Goal: Navigation & Orientation: Find specific page/section

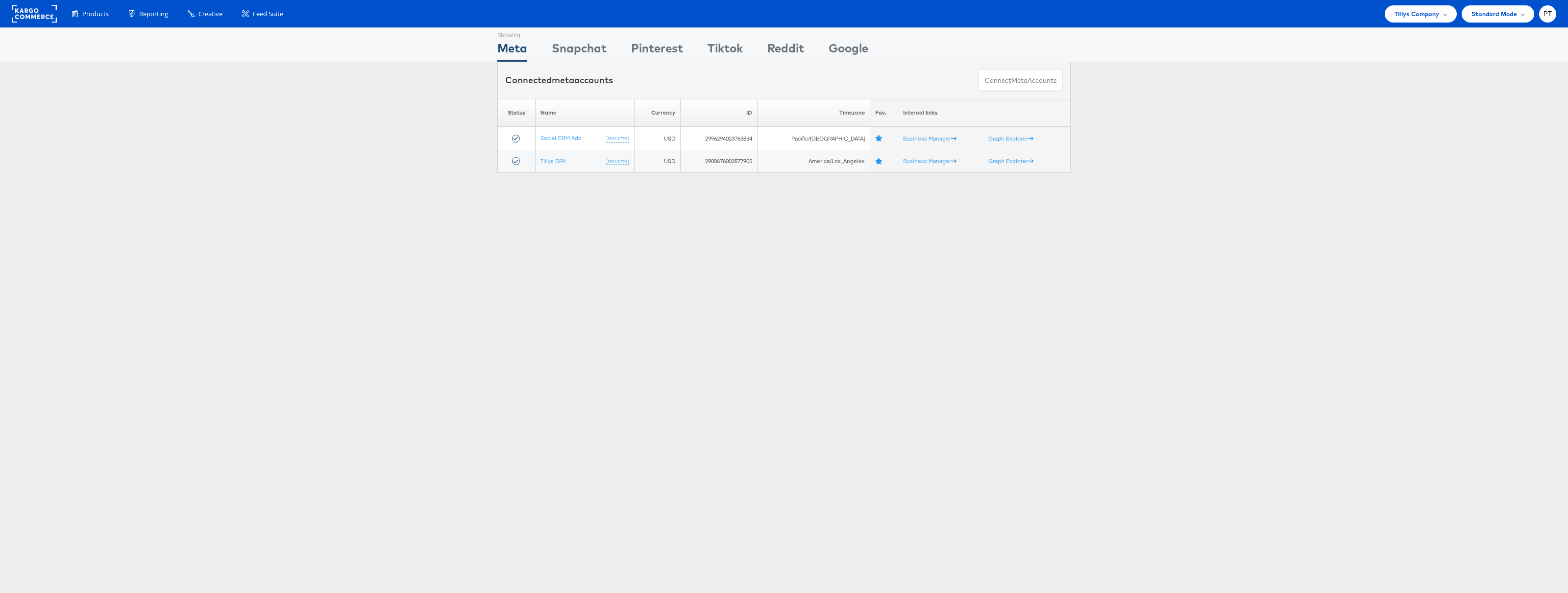
click at [1413, 9] on span "Tillys Company" at bounding box center [1417, 14] width 45 height 11
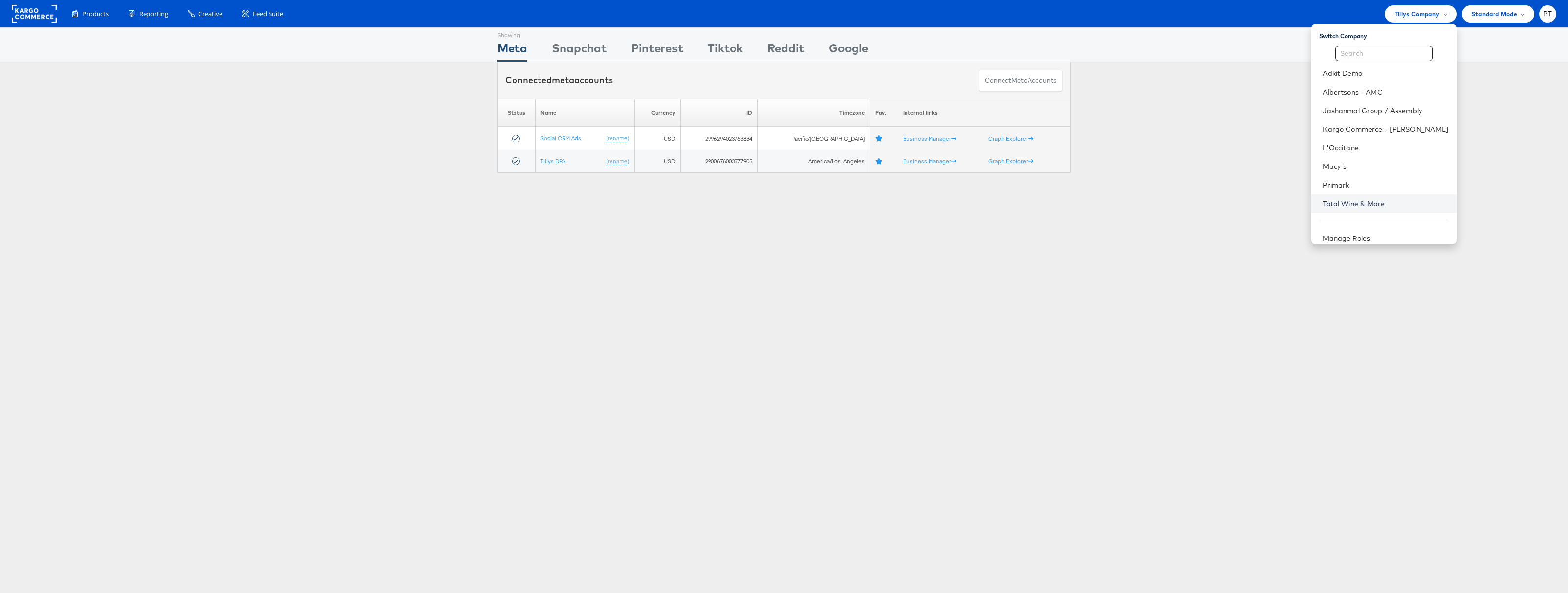
click at [1363, 207] on link "Total Wine & More" at bounding box center [1385, 204] width 126 height 10
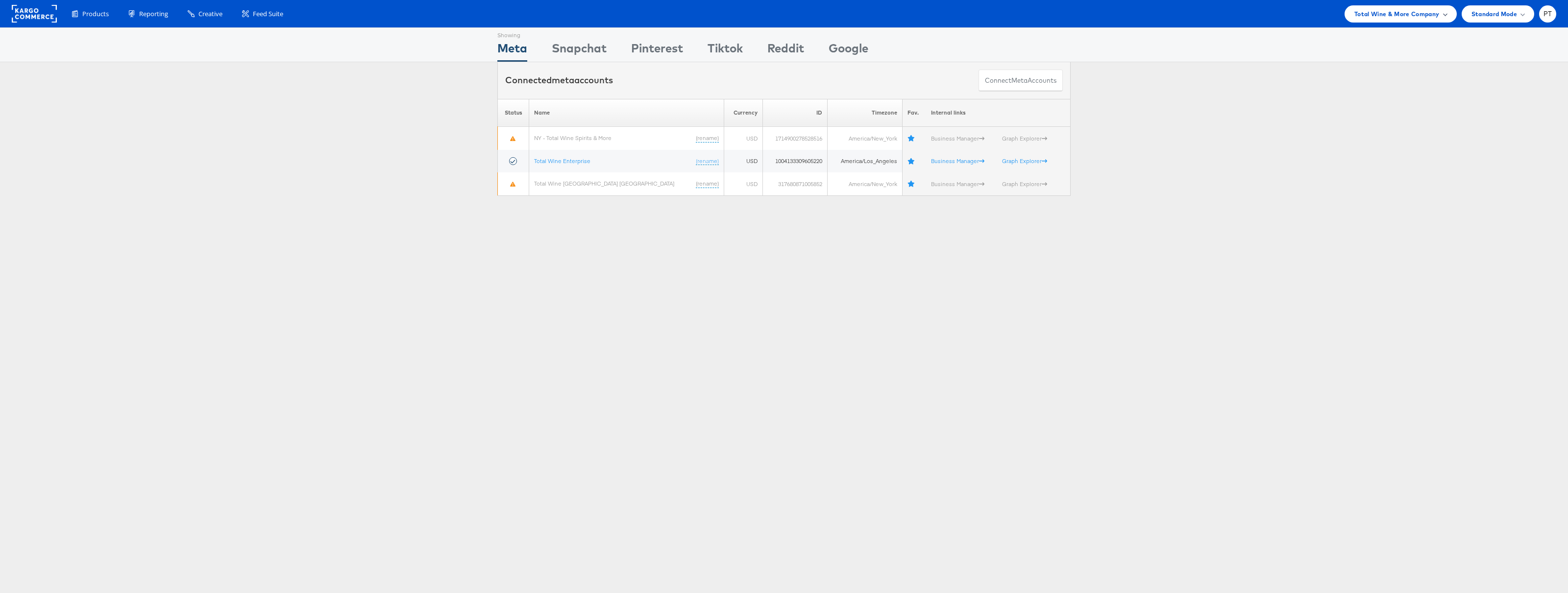
click at [1386, 15] on span "Total Wine & More Company" at bounding box center [1396, 14] width 85 height 11
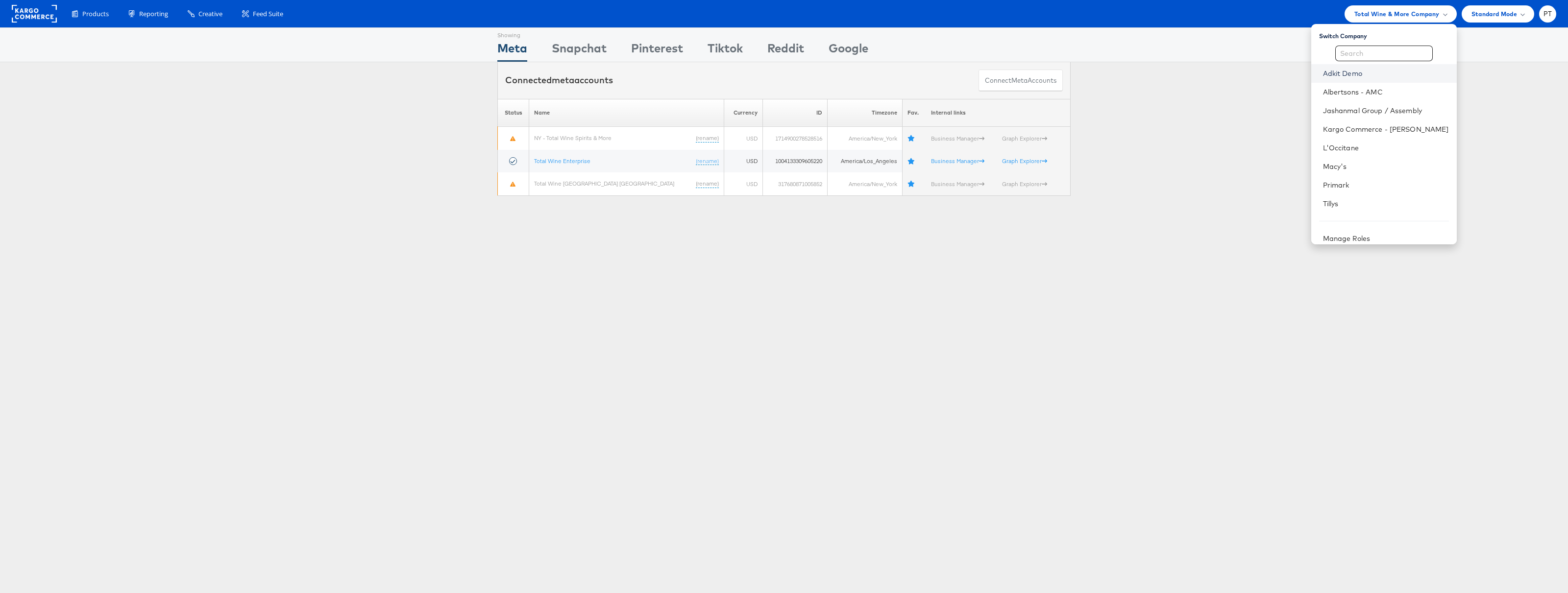
click at [1370, 72] on link "Adkit Demo" at bounding box center [1385, 73] width 126 height 10
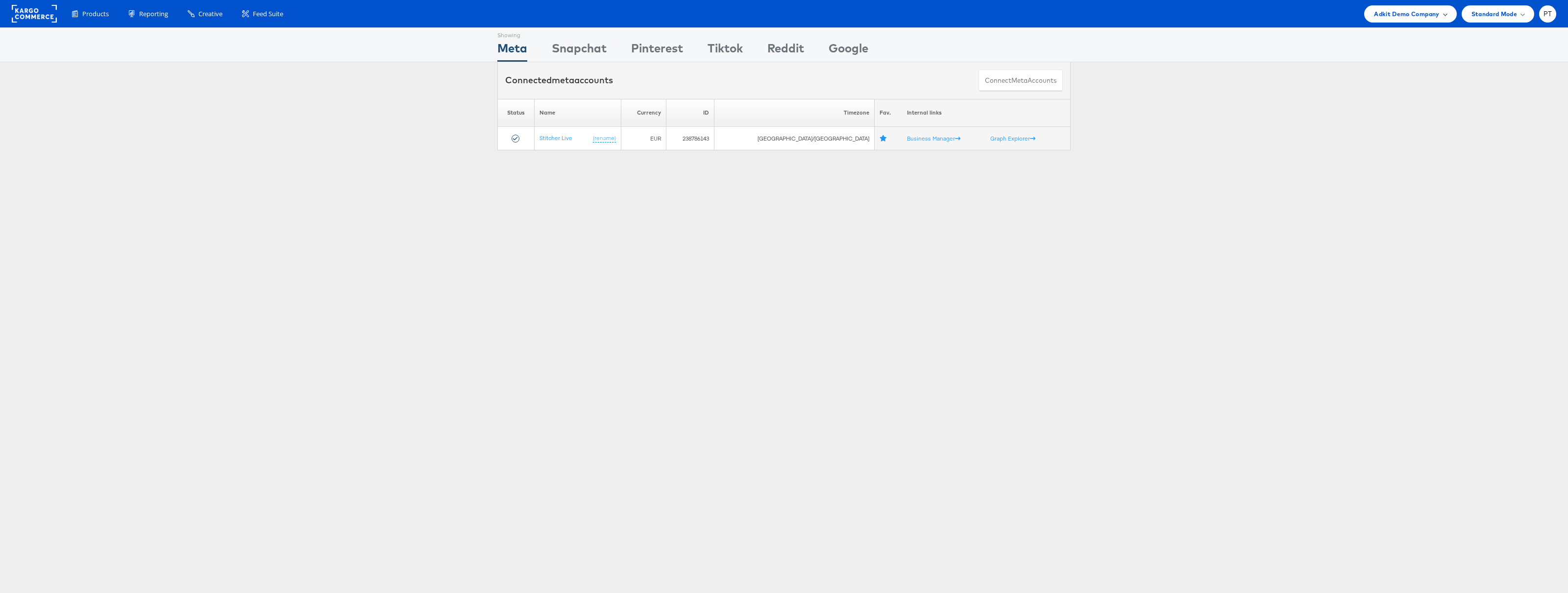
click at [1417, 19] on span "Adkit Demo Company" at bounding box center [1406, 14] width 65 height 11
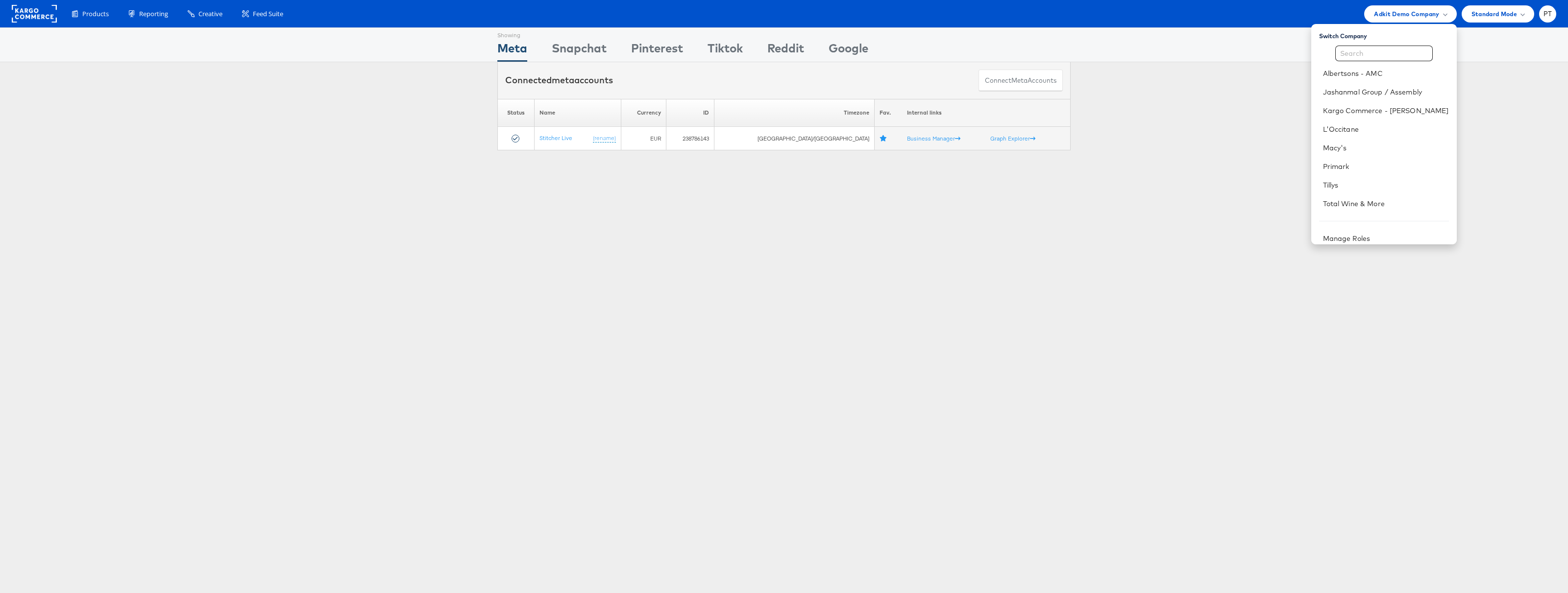
click at [1211, 106] on div "Please Wait Loading Accounts .... Status Name Currency ID Timezone Fav. Interna…" at bounding box center [784, 124] width 1568 height 52
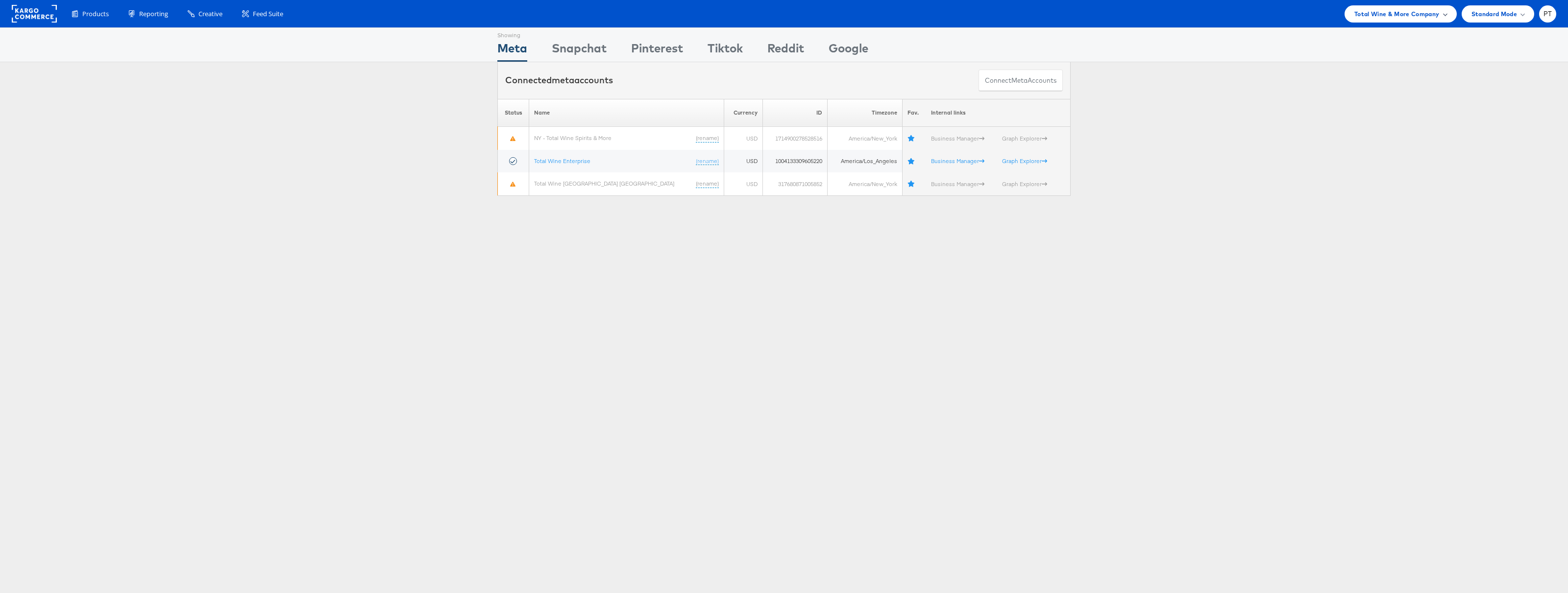
click at [1413, 13] on span "Total Wine & More Company" at bounding box center [1396, 14] width 85 height 11
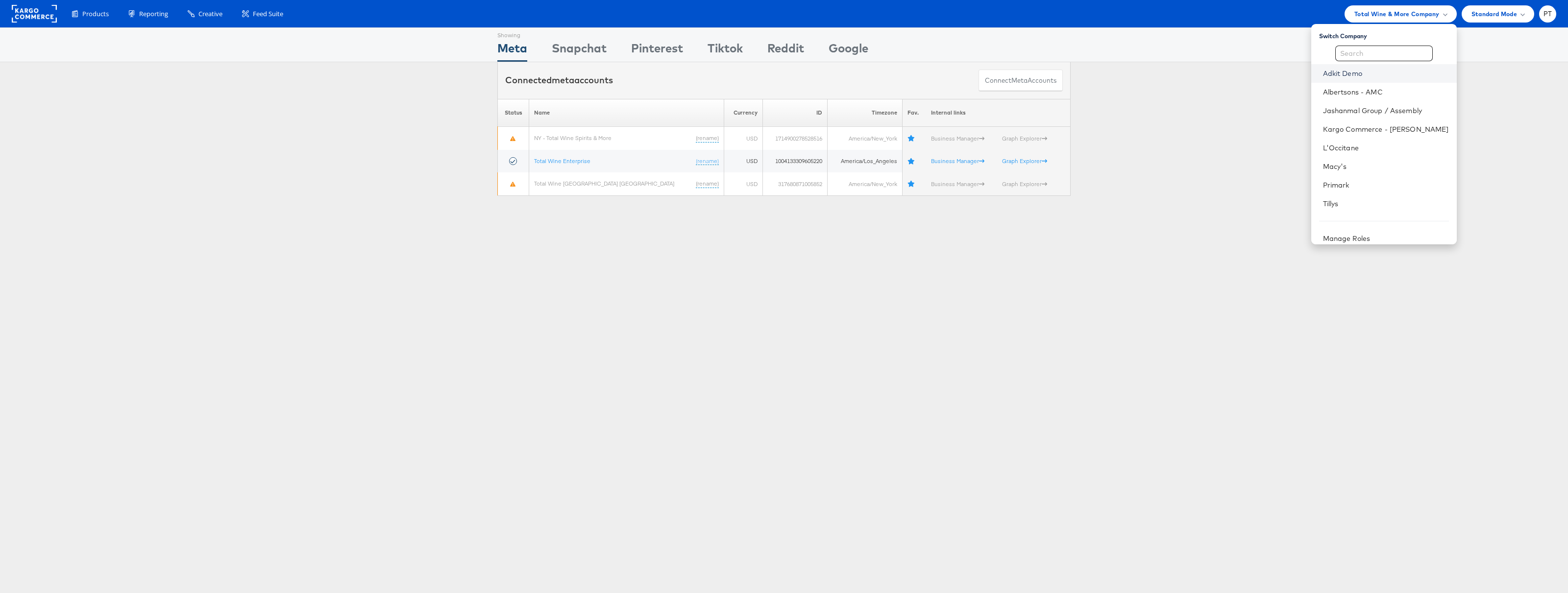
click at [1383, 75] on link "Adkit Demo" at bounding box center [1385, 73] width 126 height 10
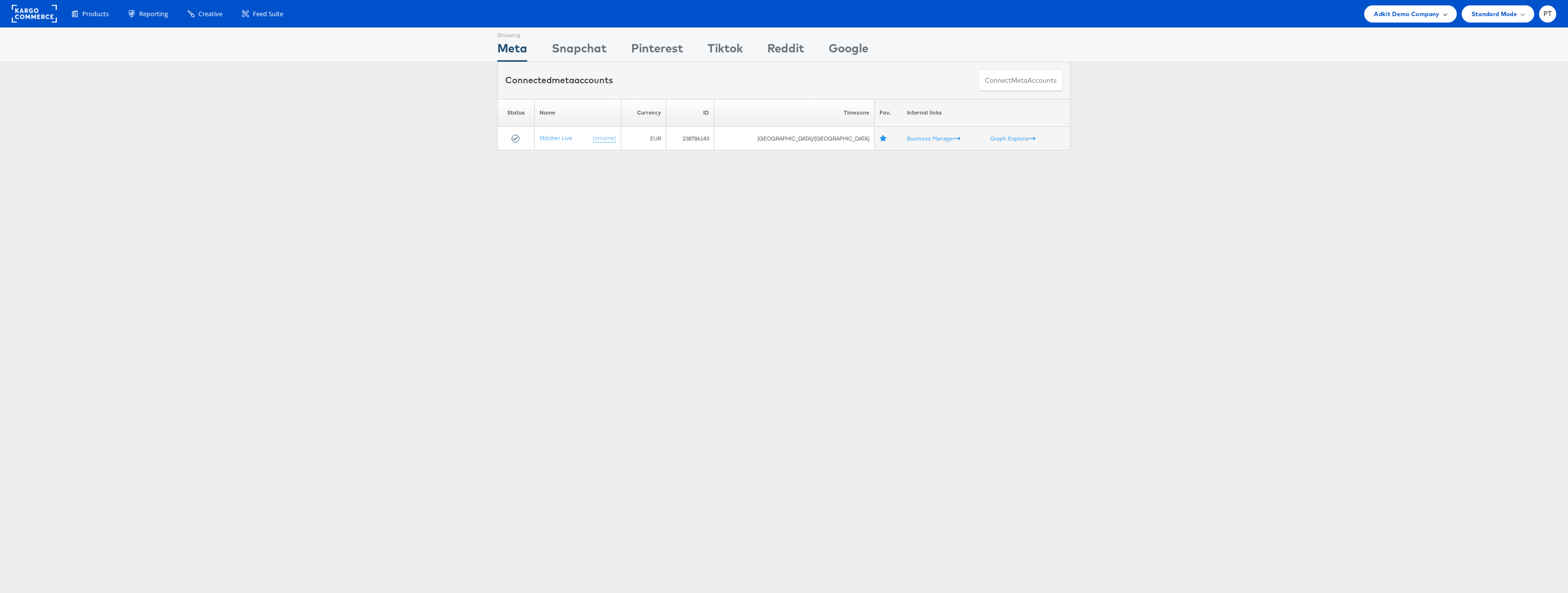
click at [1420, 15] on span "Adkit Demo Company" at bounding box center [1406, 14] width 65 height 11
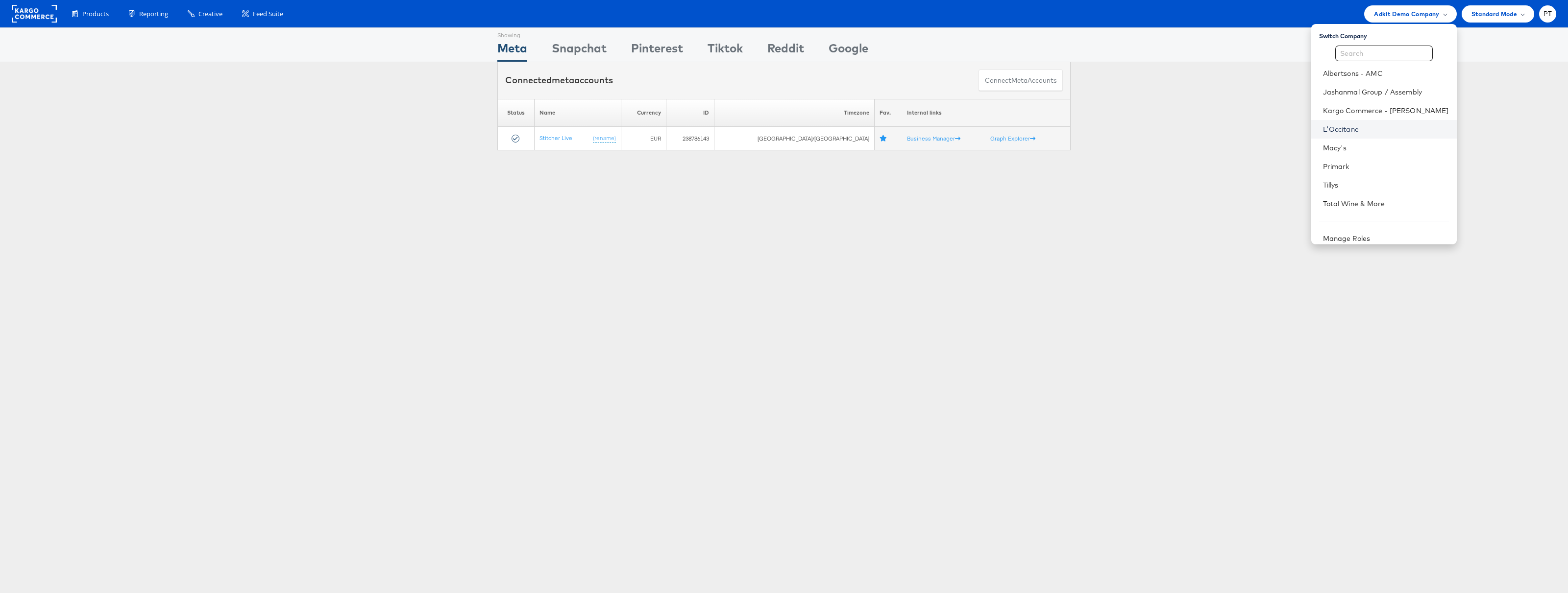
click at [1373, 126] on link "L'Occitane" at bounding box center [1385, 129] width 126 height 10
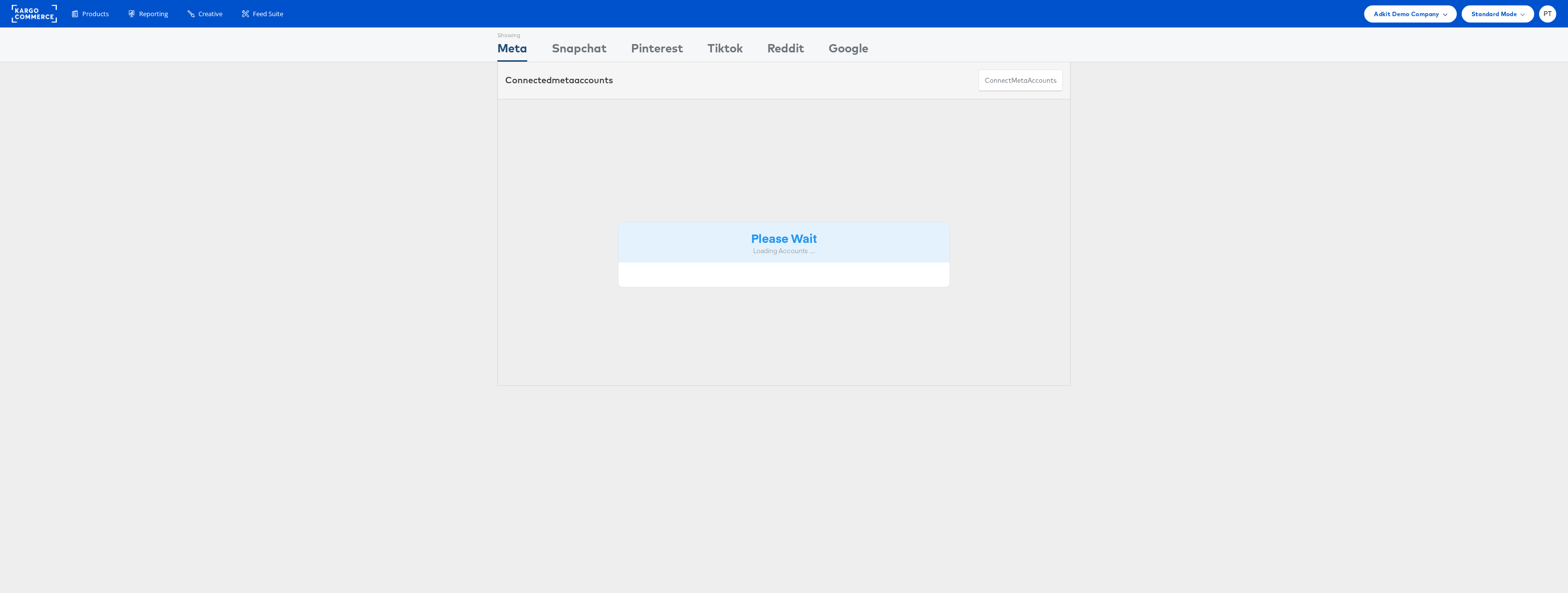
click at [1399, 20] on div "Adkit Demo Company" at bounding box center [1410, 15] width 92 height 18
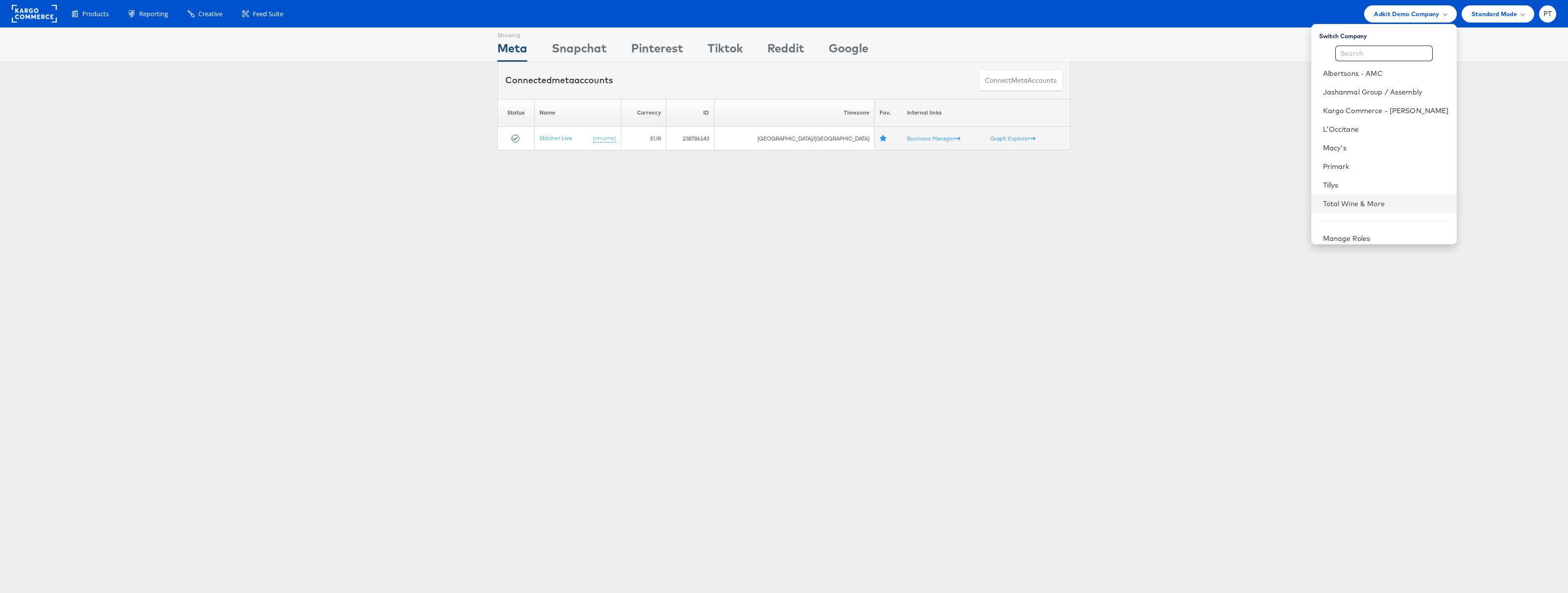
click at [1364, 196] on li "Total Wine & More" at bounding box center [1383, 203] width 146 height 19
click at [1362, 210] on li "Total Wine & More" at bounding box center [1383, 203] width 146 height 19
click at [1381, 199] on link "Total Wine & More" at bounding box center [1385, 204] width 126 height 10
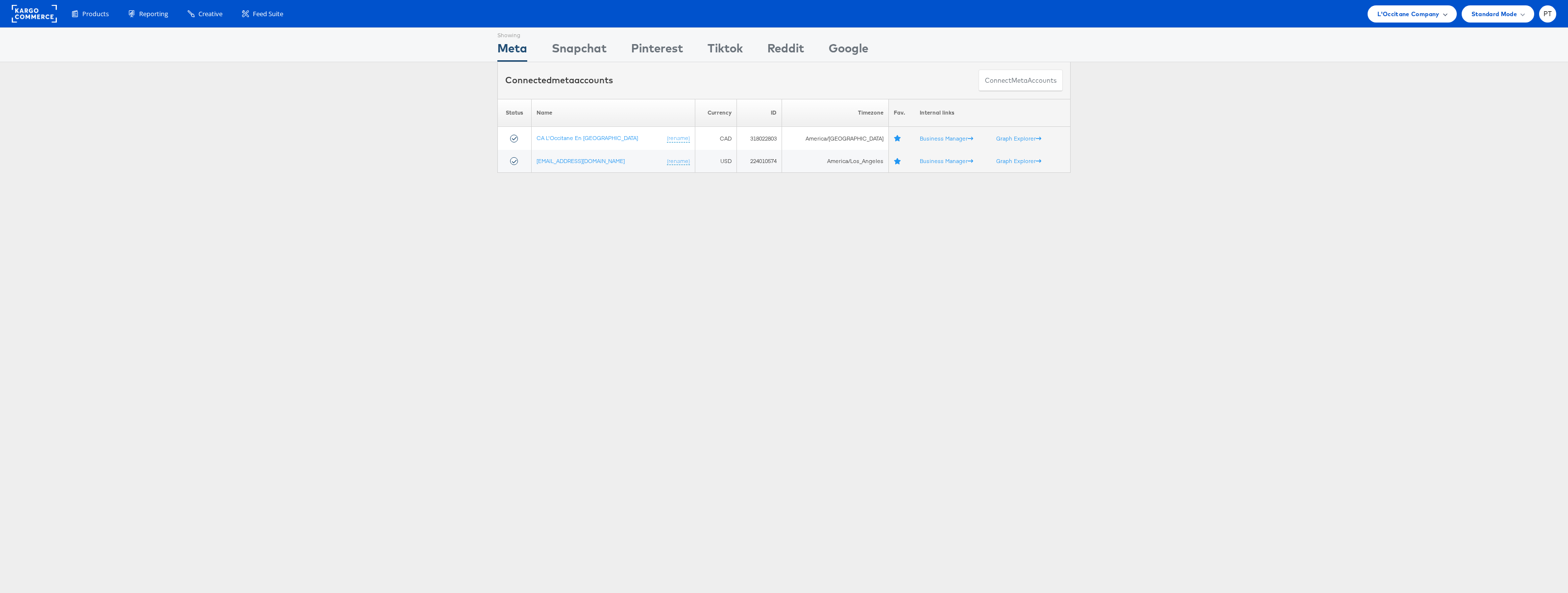
click at [1394, 19] on span "L'Occitane Company" at bounding box center [1408, 14] width 62 height 11
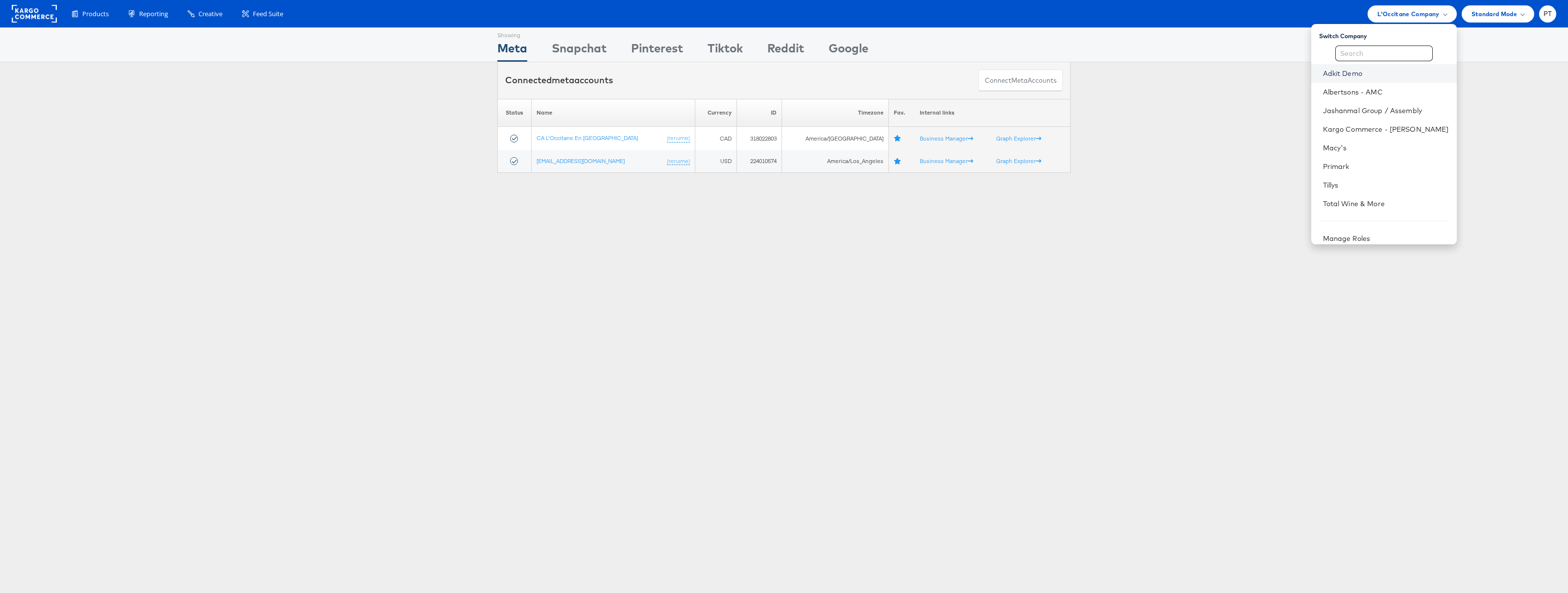
click at [1377, 74] on link "Adkit Demo" at bounding box center [1385, 73] width 126 height 10
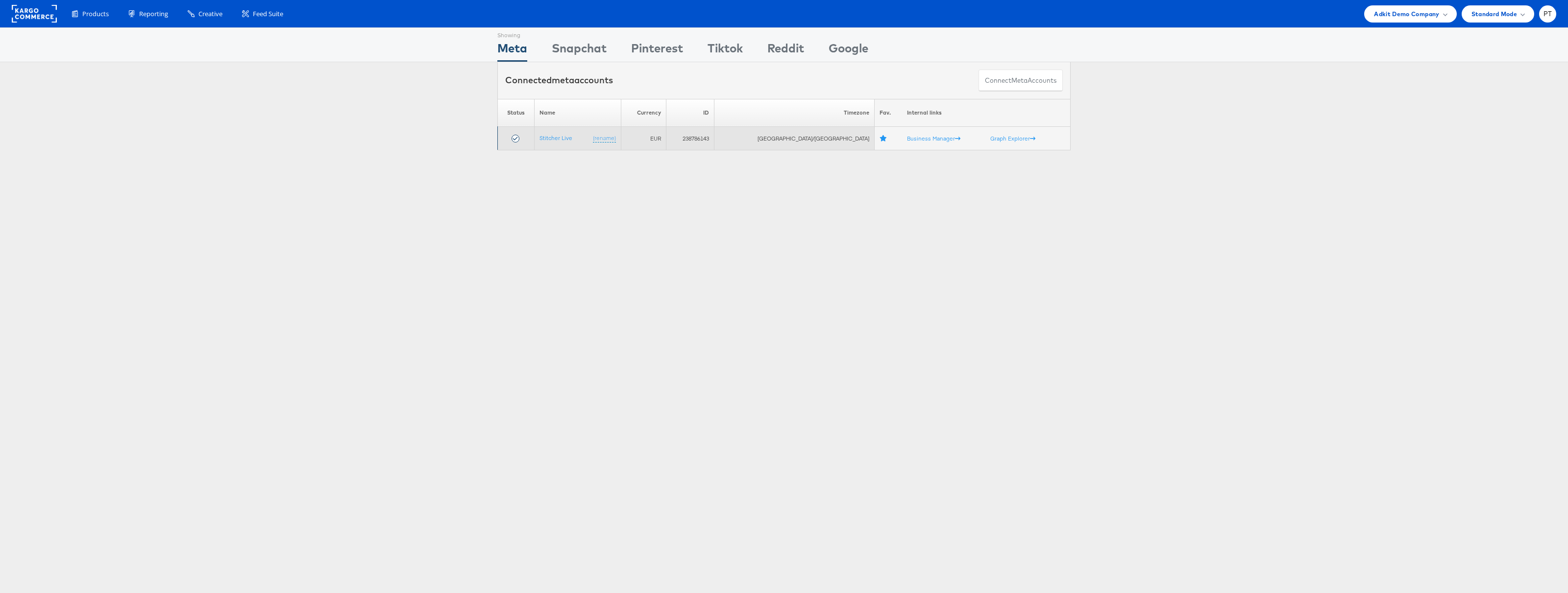
click at [714, 137] on td "238786143" at bounding box center [690, 139] width 48 height 23
copy td "238786143"
click at [1413, 19] on span "Adkit Demo Company" at bounding box center [1406, 14] width 65 height 11
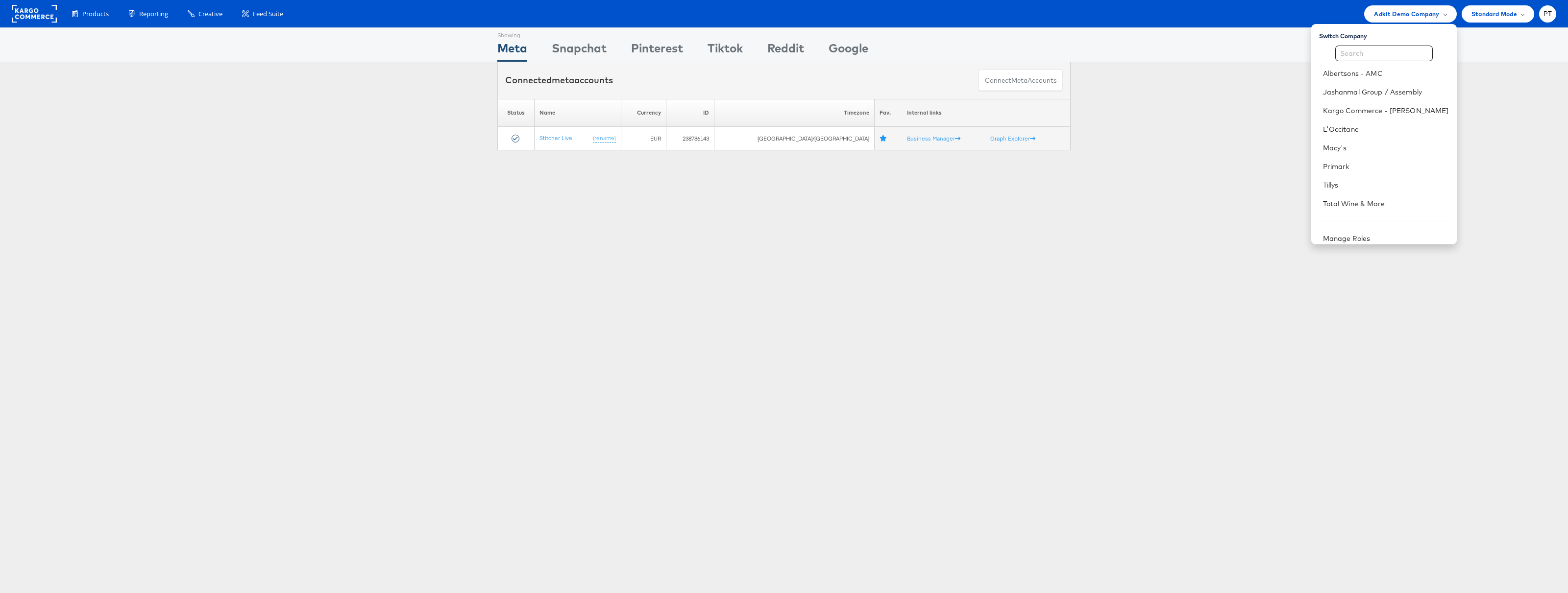
click at [1262, 118] on div "Please Wait Loading Accounts .... Status Name Currency ID Timezone Fav. Interna…" at bounding box center [784, 124] width 1568 height 52
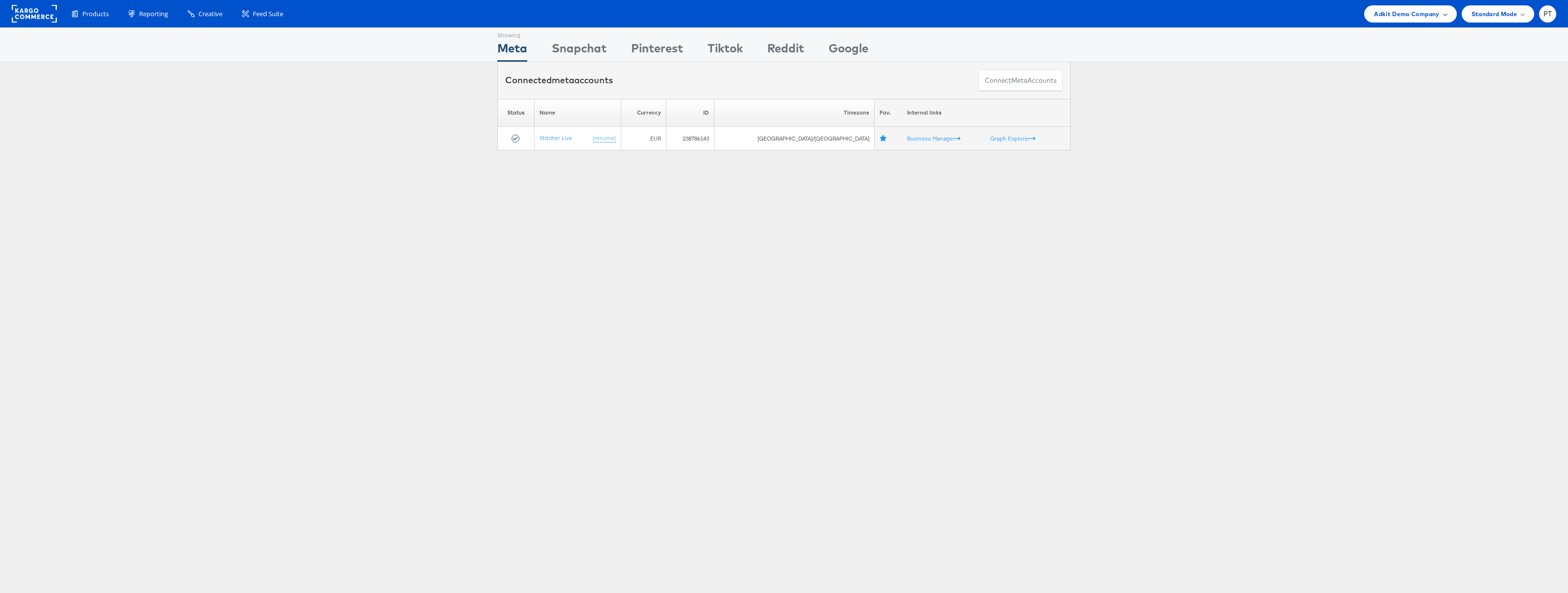
click at [1412, 21] on div "Adkit Demo Company" at bounding box center [1410, 15] width 92 height 18
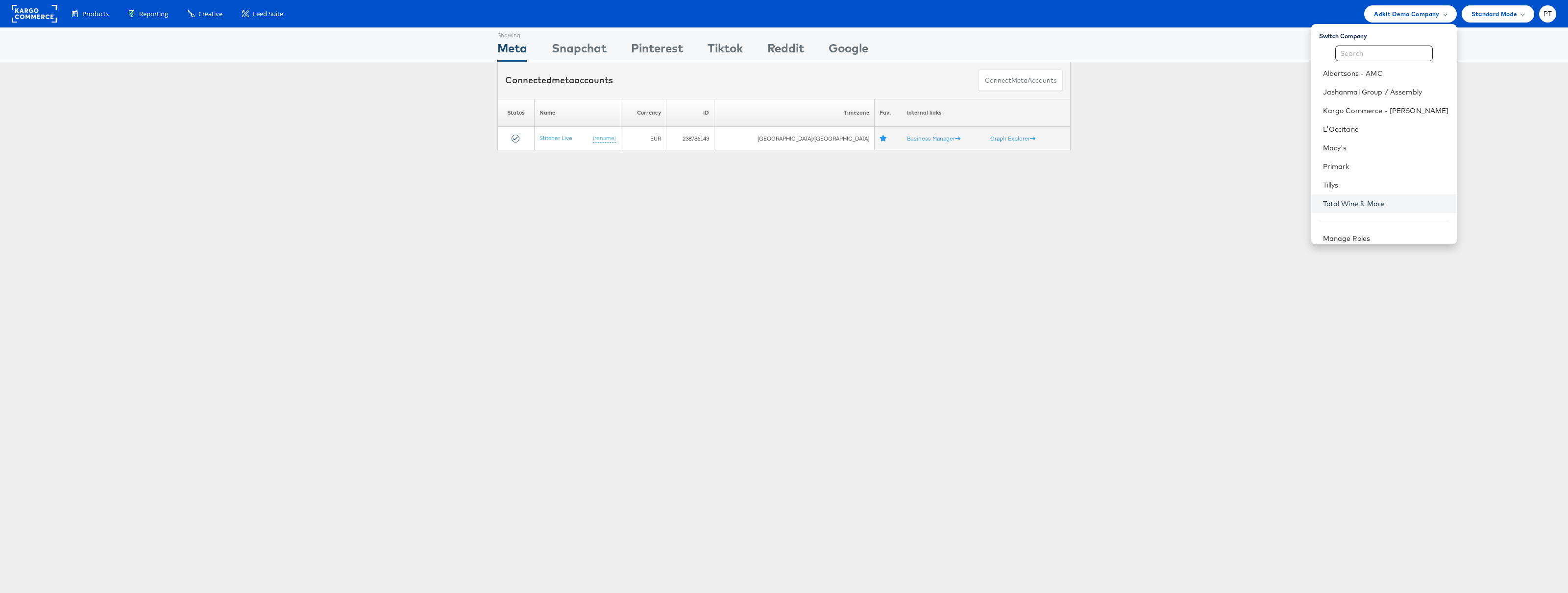
click at [1379, 200] on link "Total Wine & More" at bounding box center [1385, 204] width 126 height 10
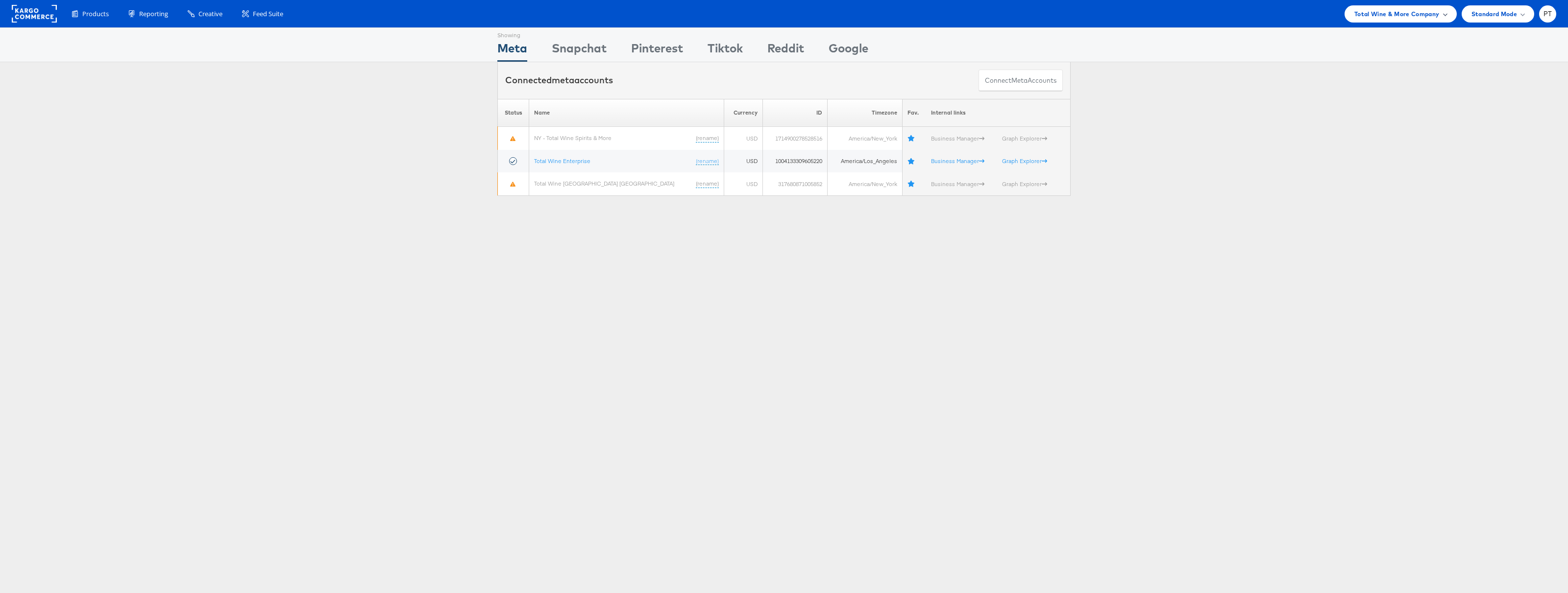
click at [1436, 19] on span "Total Wine & More Company" at bounding box center [1396, 14] width 85 height 11
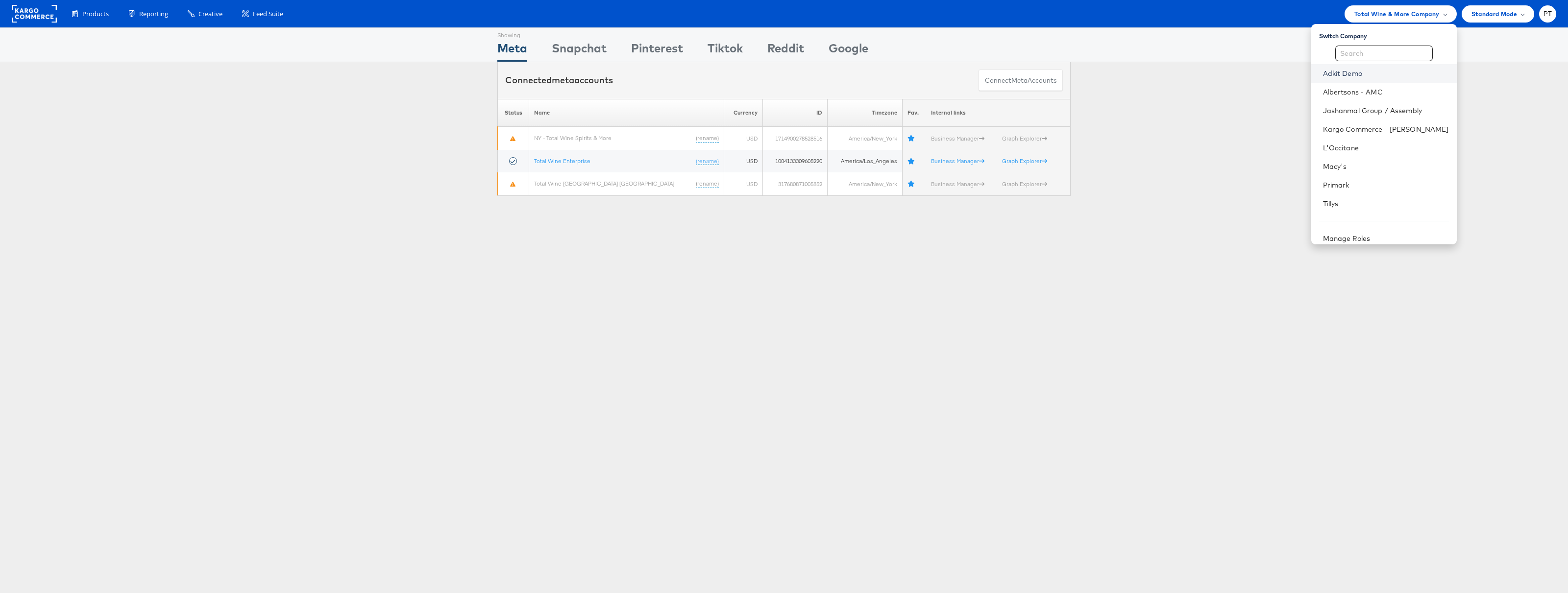
click at [1386, 76] on link "Adkit Demo" at bounding box center [1385, 73] width 126 height 10
